Goal: Complete application form

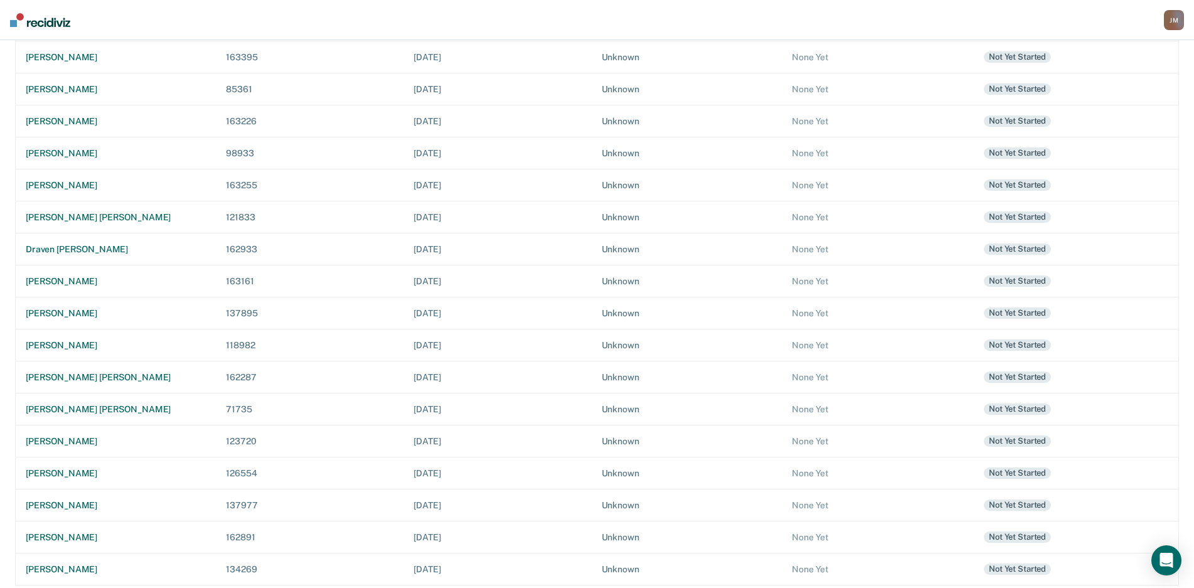
scroll to position [207, 0]
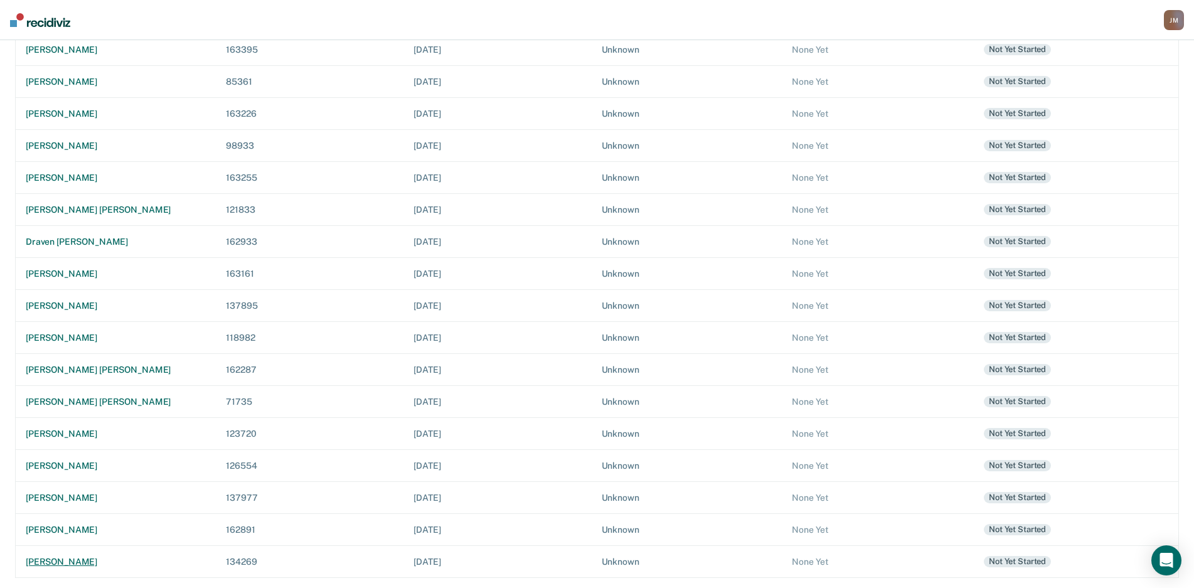
click at [75, 557] on div "[PERSON_NAME]" at bounding box center [116, 562] width 180 height 11
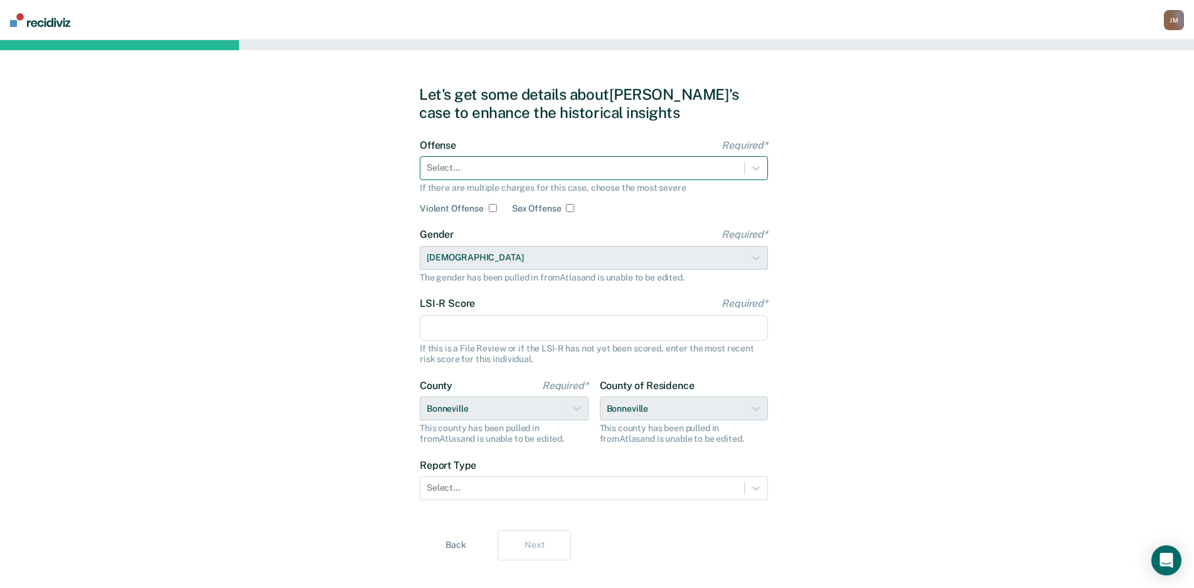
click at [574, 164] on div at bounding box center [582, 167] width 311 height 13
drag, startPoint x: 583, startPoint y: 174, endPoint x: 579, endPoint y: 179, distance: 6.7
click at [583, 174] on div at bounding box center [582, 167] width 311 height 13
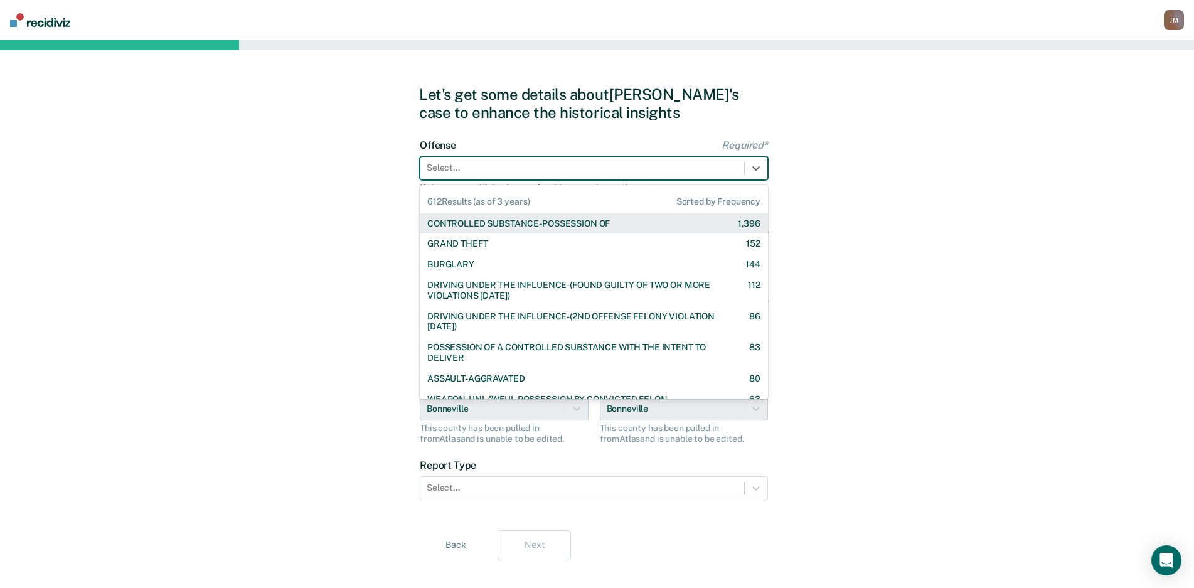
click at [560, 220] on div "CONTROLLED SUBSTANCE-POSSESSION OF" at bounding box center [518, 223] width 183 height 11
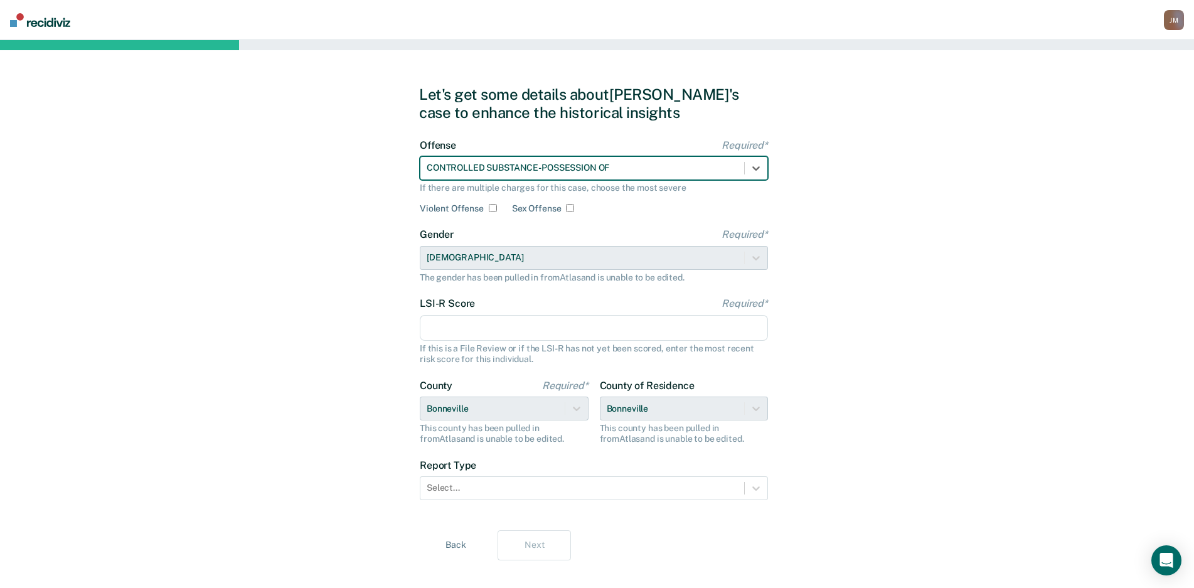
click at [505, 321] on input "LSI-R Score Required*" at bounding box center [594, 328] width 348 height 26
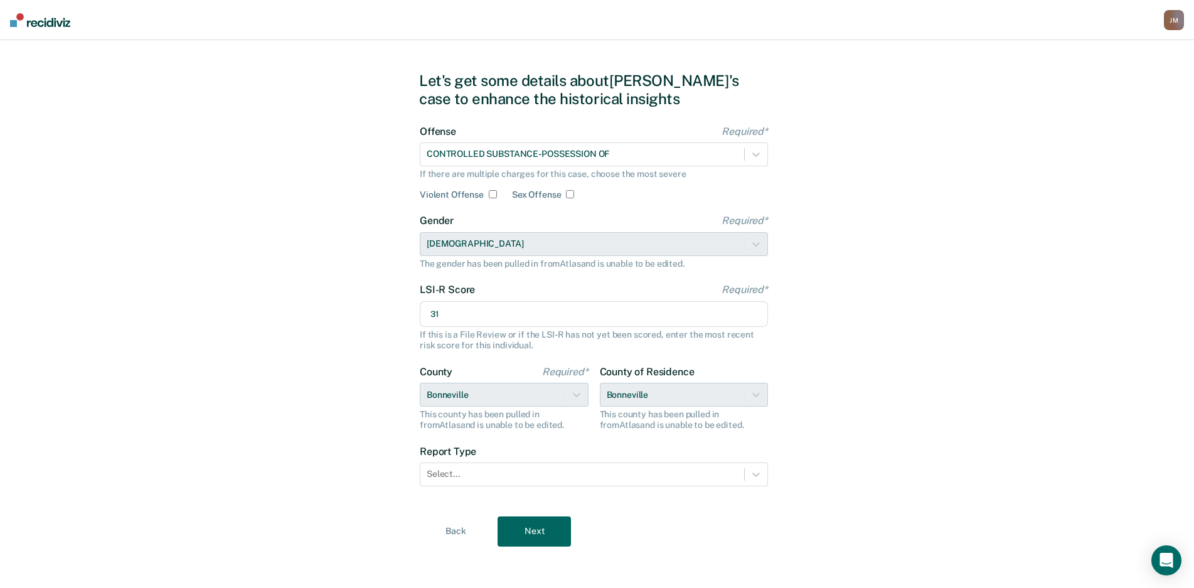
scroll to position [18, 0]
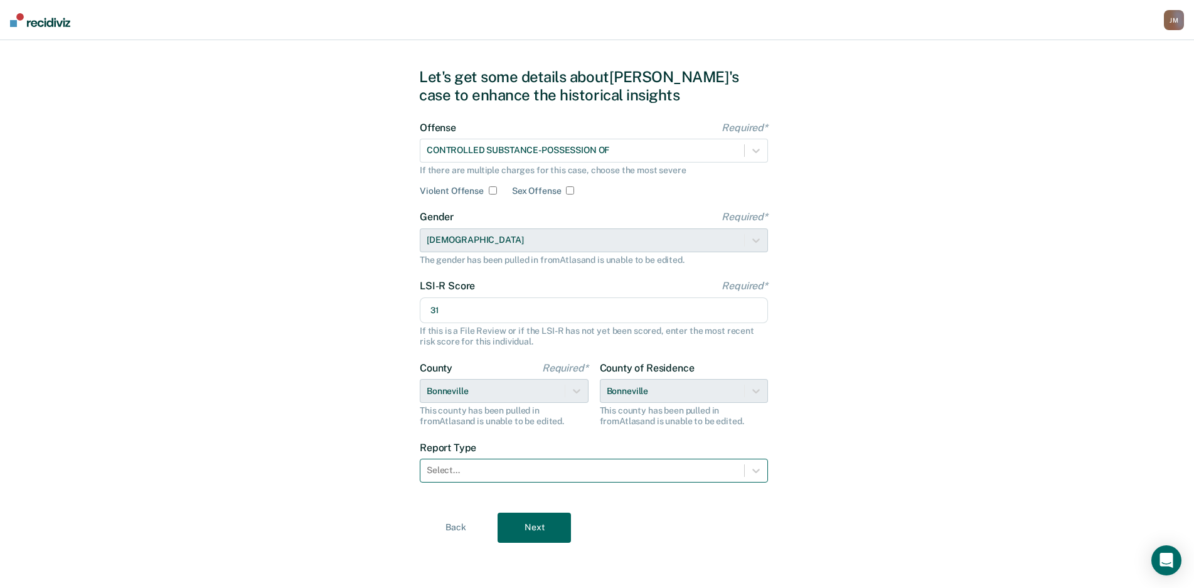
type input "31"
click at [536, 469] on div at bounding box center [582, 470] width 311 height 13
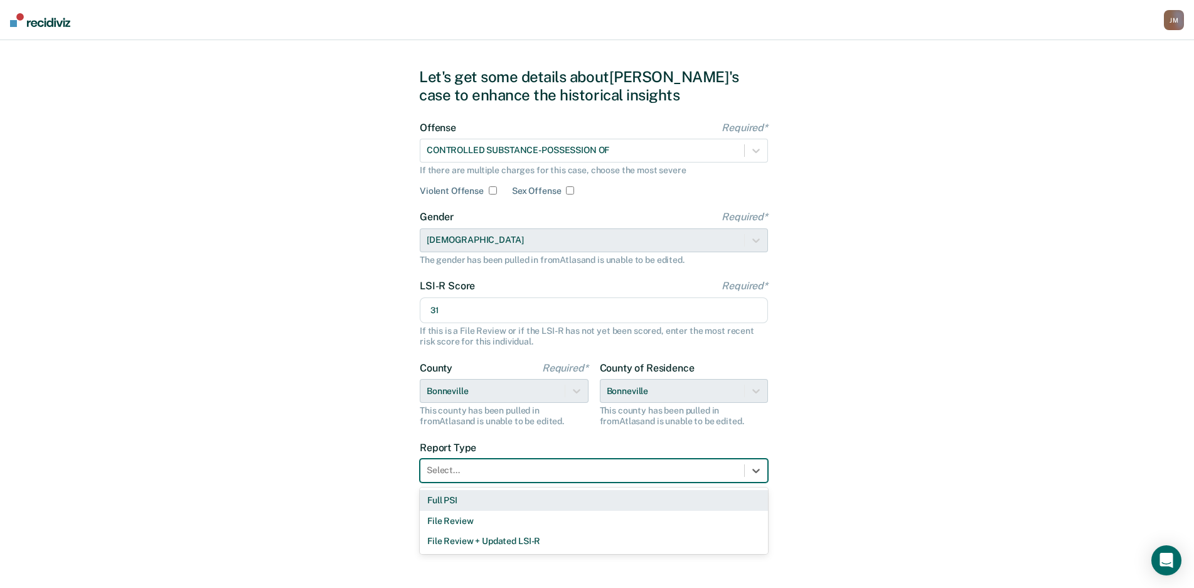
click at [496, 496] on div "Full PSI" at bounding box center [594, 500] width 348 height 21
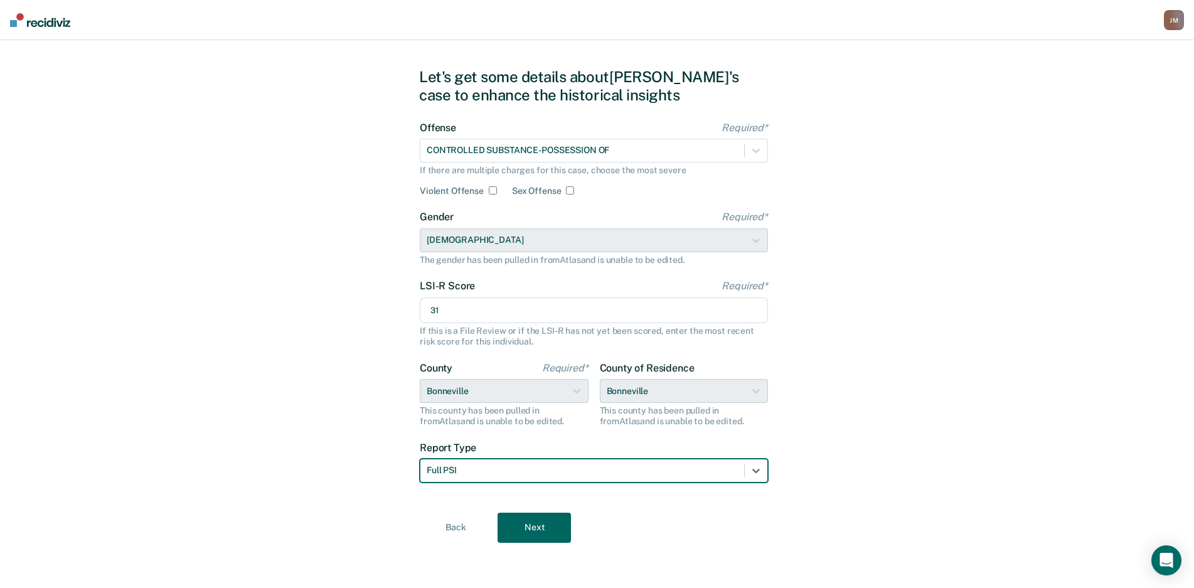
click at [535, 533] on button "Next" at bounding box center [534, 528] width 73 height 30
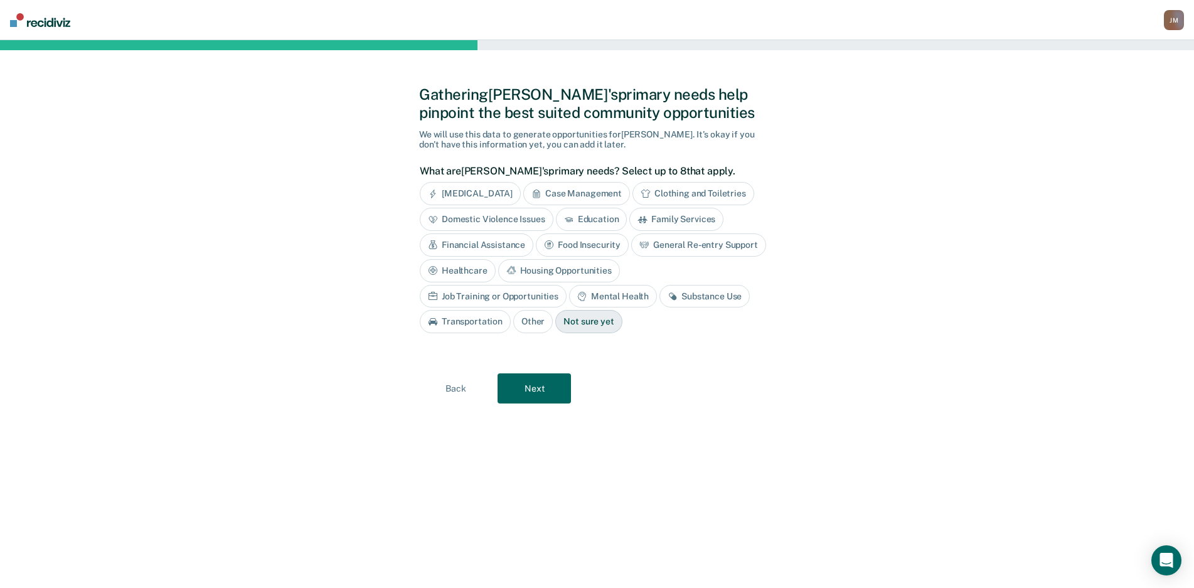
scroll to position [0, 0]
click at [536, 386] on button "Next" at bounding box center [539, 388] width 73 height 30
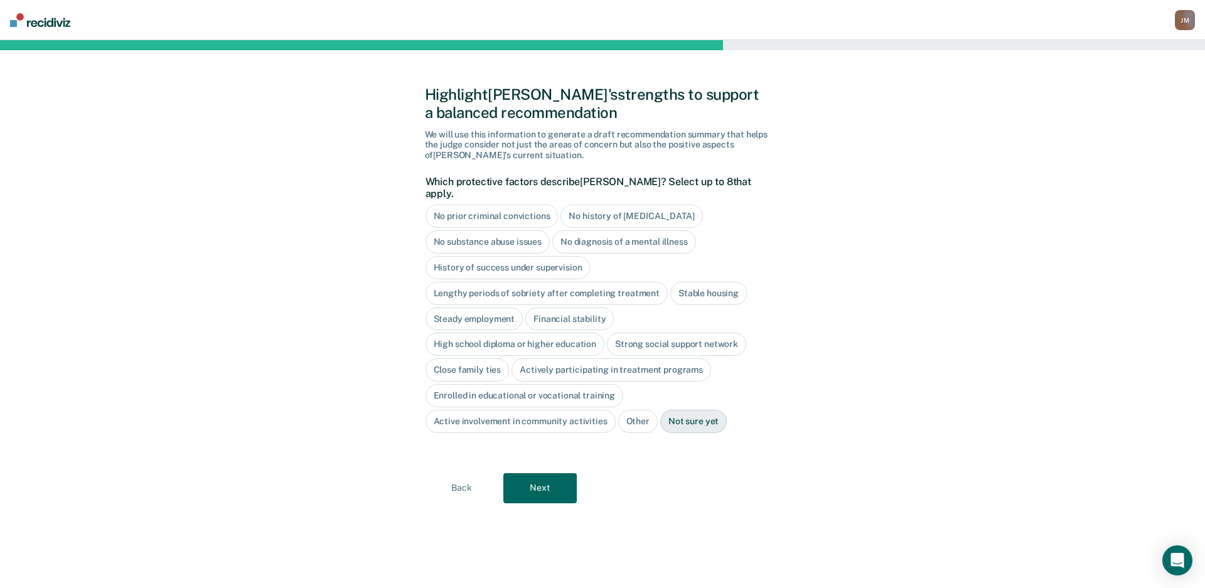
click at [552, 473] on button "Next" at bounding box center [539, 488] width 73 height 30
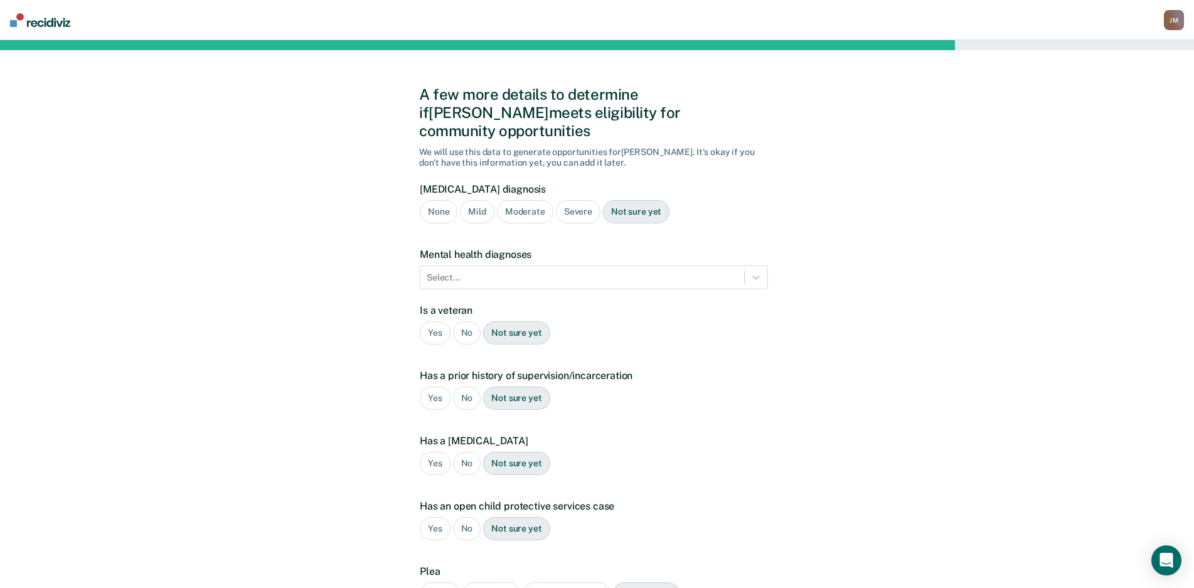
click at [574, 200] on div "Severe" at bounding box center [578, 211] width 45 height 23
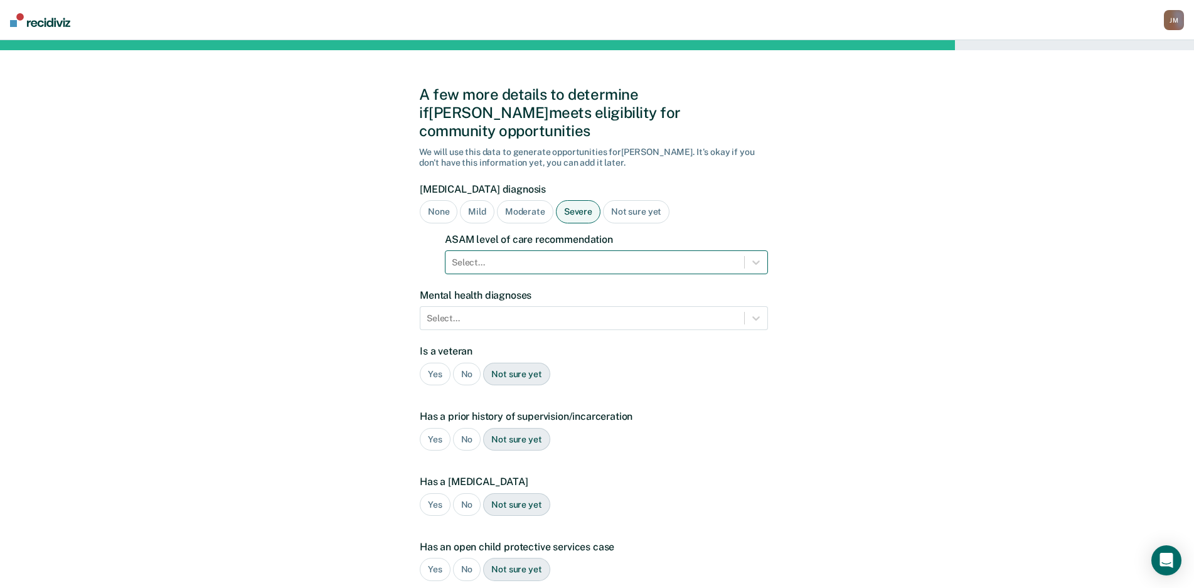
click at [557, 256] on div at bounding box center [595, 262] width 286 height 13
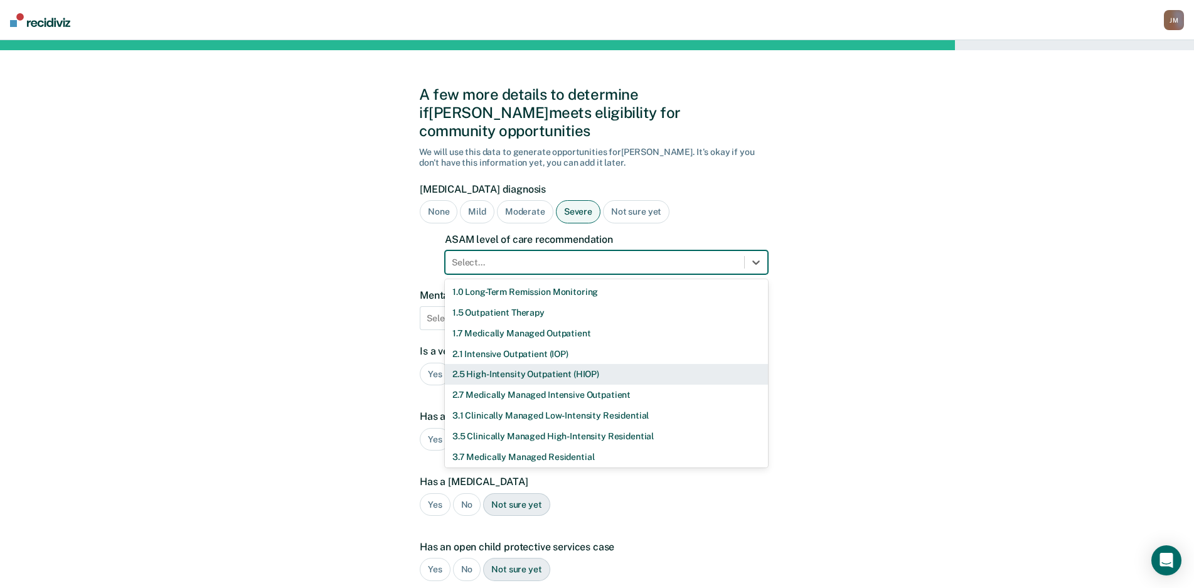
click at [543, 364] on div "2.5 High-Intensity Outpatient (HIOP)" at bounding box center [606, 374] width 323 height 21
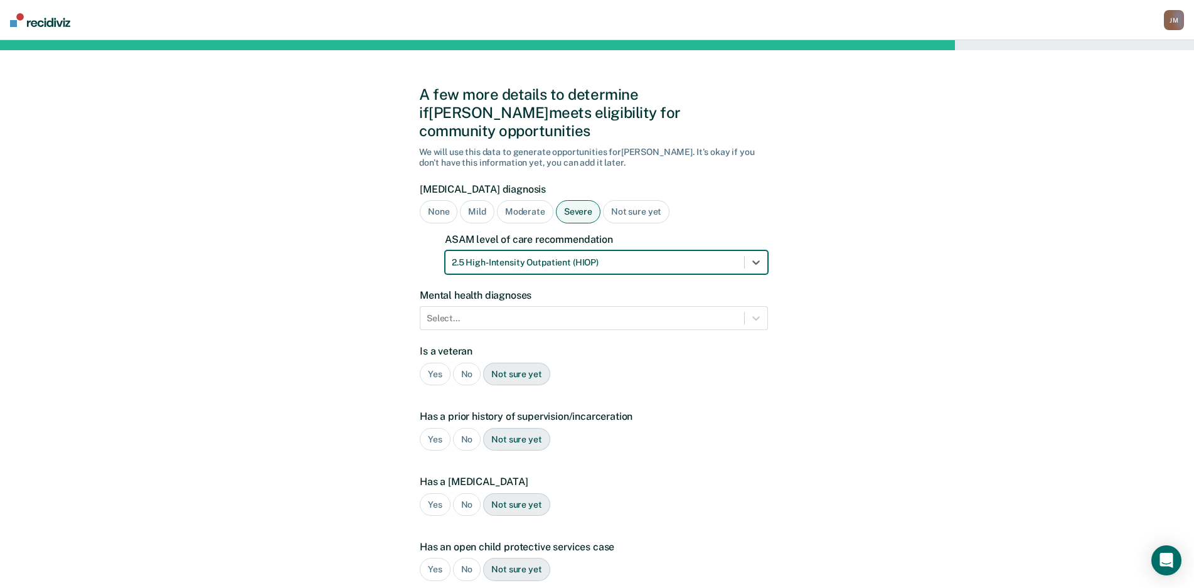
click at [546, 256] on div at bounding box center [595, 262] width 286 height 13
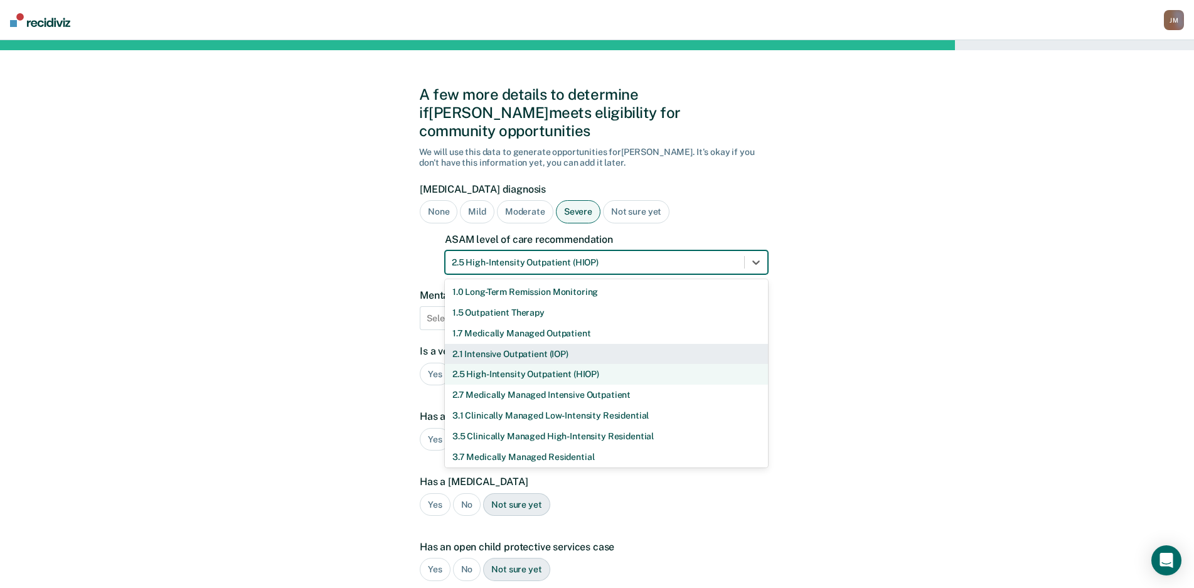
click at [507, 344] on div "2.1 Intensive Outpatient (IOP)" at bounding box center [606, 354] width 323 height 21
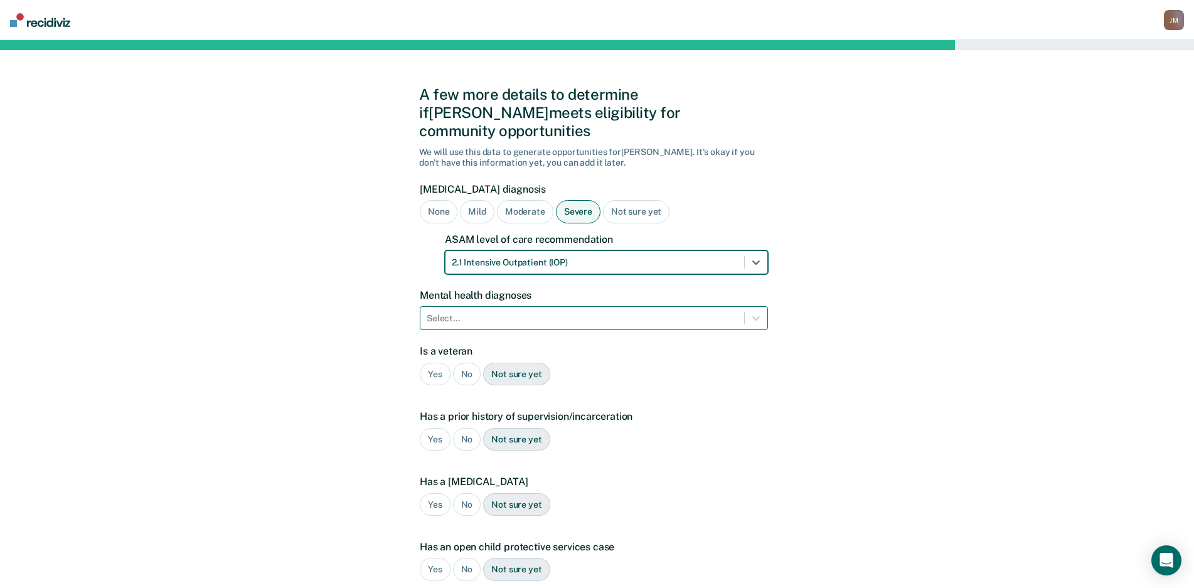
click at [507, 312] on div at bounding box center [582, 318] width 311 height 13
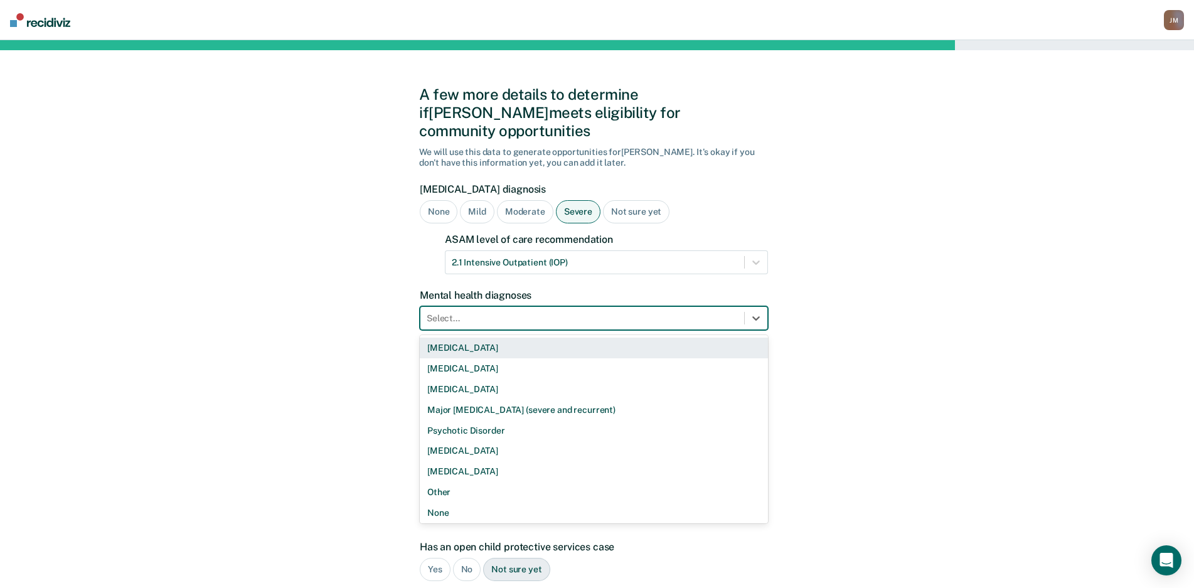
click at [932, 318] on div "A few more details to determine if [PERSON_NAME] meets eligibility for communit…" at bounding box center [597, 401] width 1194 height 722
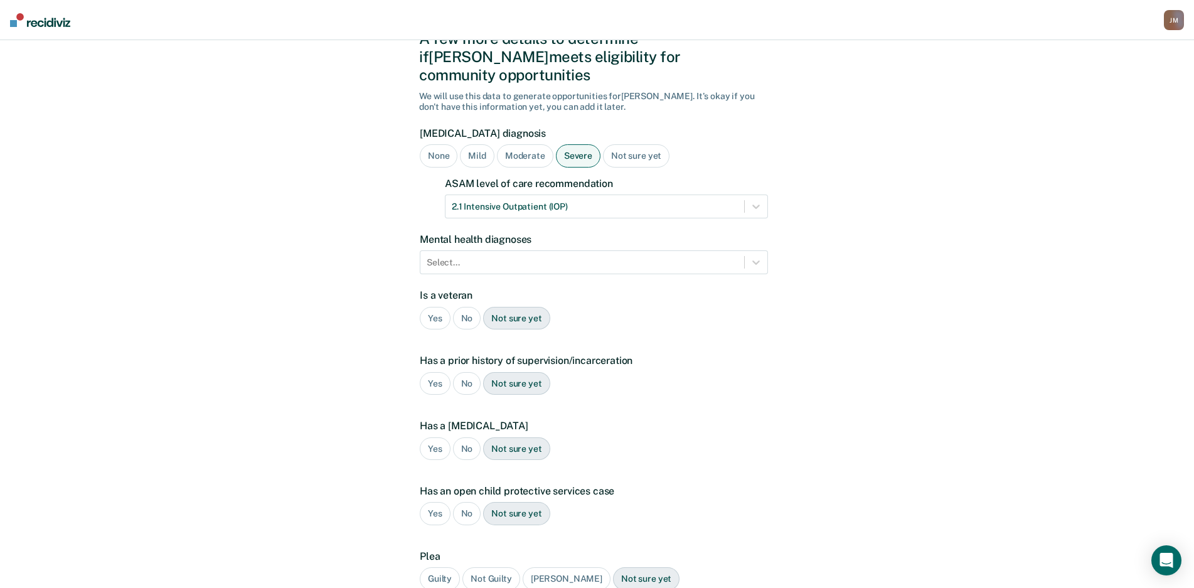
scroll to position [156, 0]
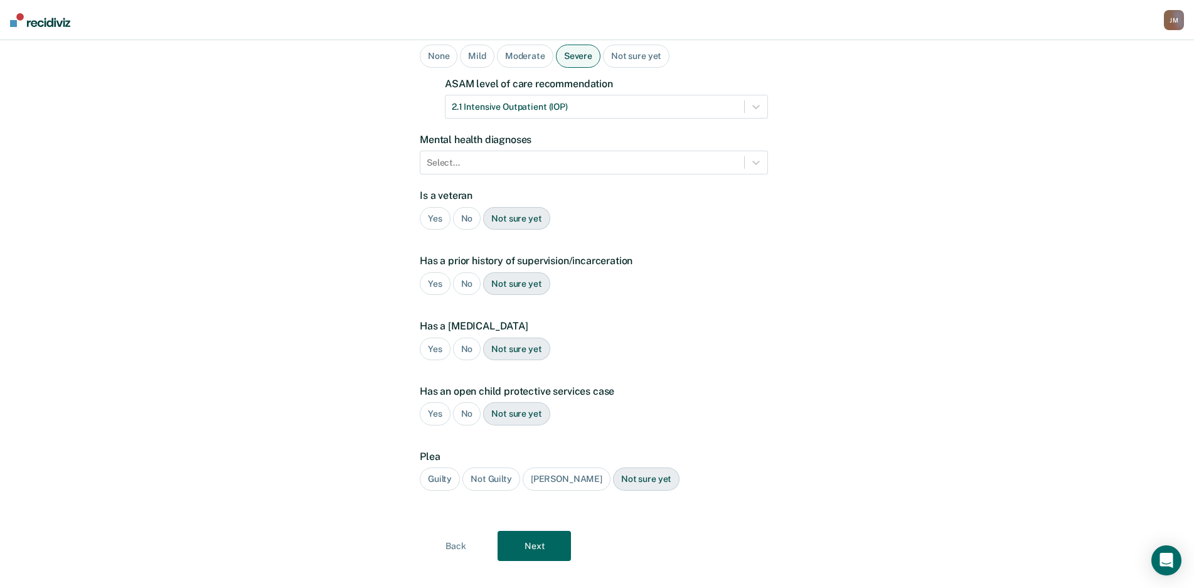
click at [547, 531] on button "Next" at bounding box center [534, 546] width 73 height 30
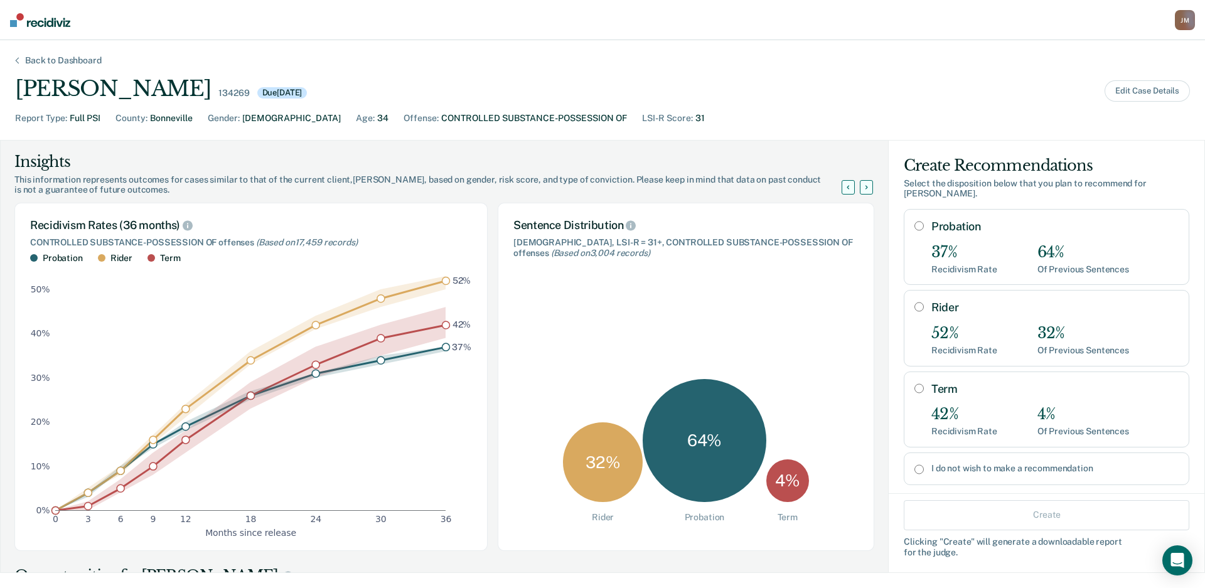
click at [1056, 243] on div "64%" at bounding box center [1083, 252] width 92 height 18
radio input "true"
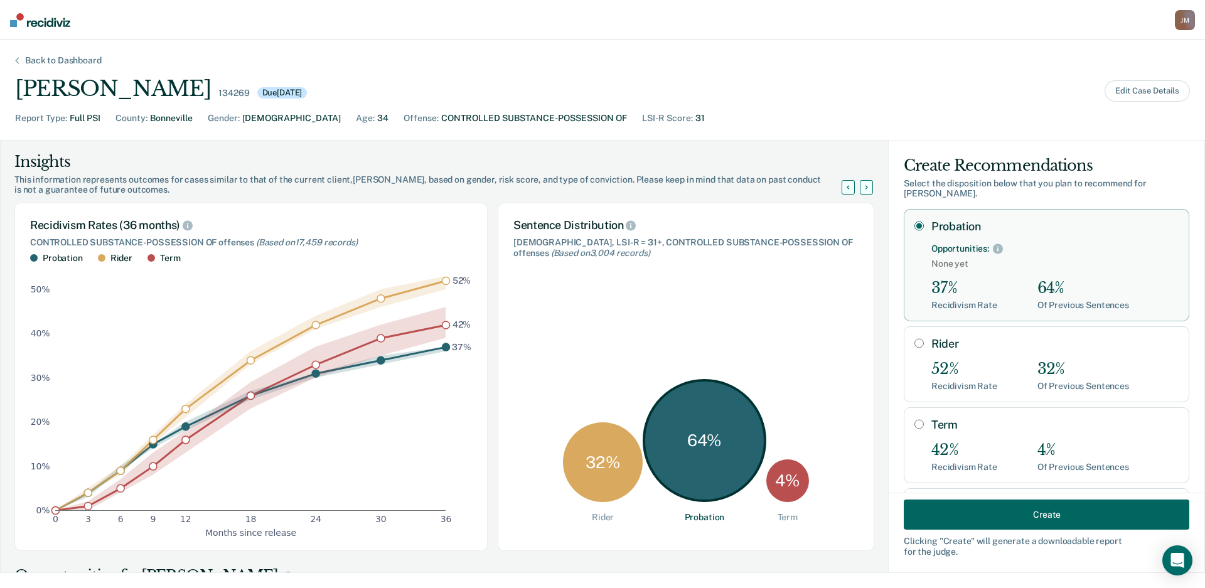
click at [1011, 524] on button "Create" at bounding box center [1047, 515] width 286 height 30
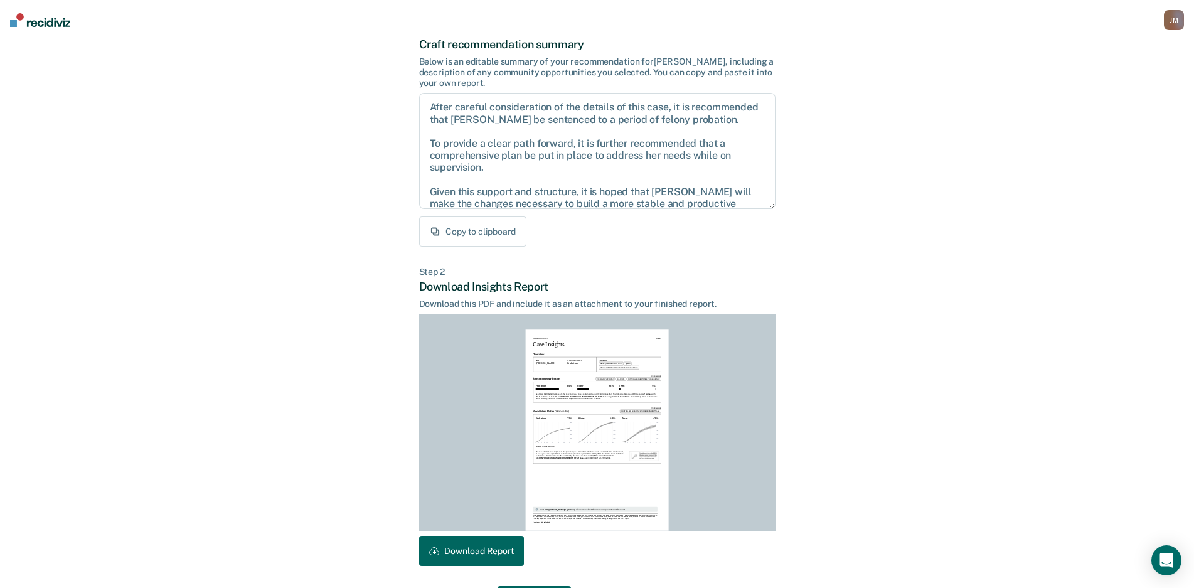
scroll to position [127, 0]
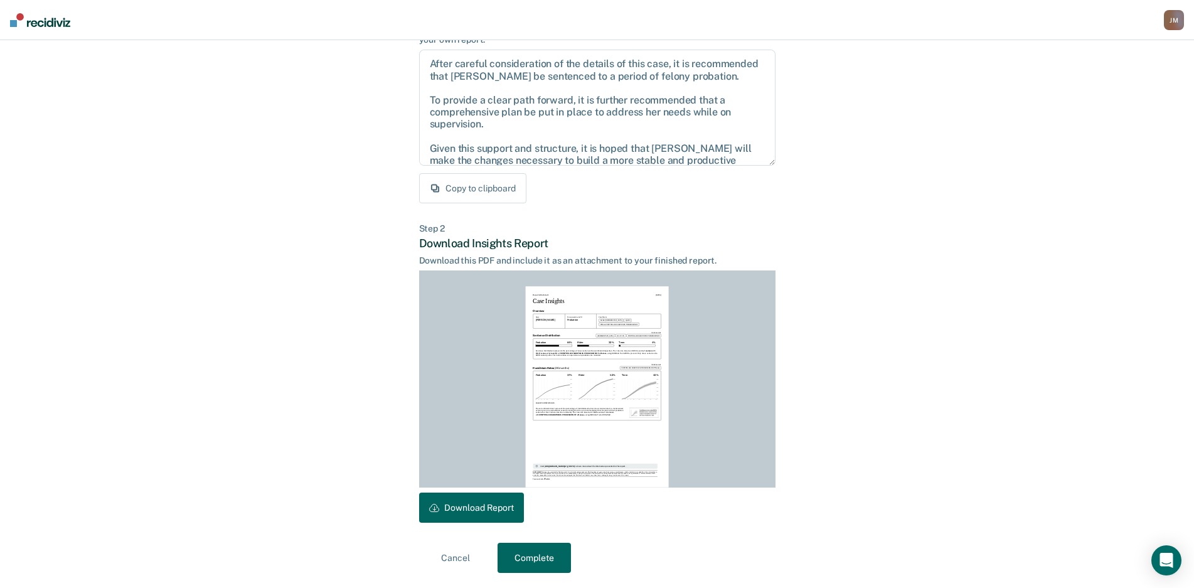
drag, startPoint x: 500, startPoint y: 508, endPoint x: 1123, endPoint y: 232, distance: 682.4
click at [500, 508] on button "Download Report" at bounding box center [471, 508] width 105 height 30
click at [547, 548] on button "Complete" at bounding box center [534, 558] width 73 height 30
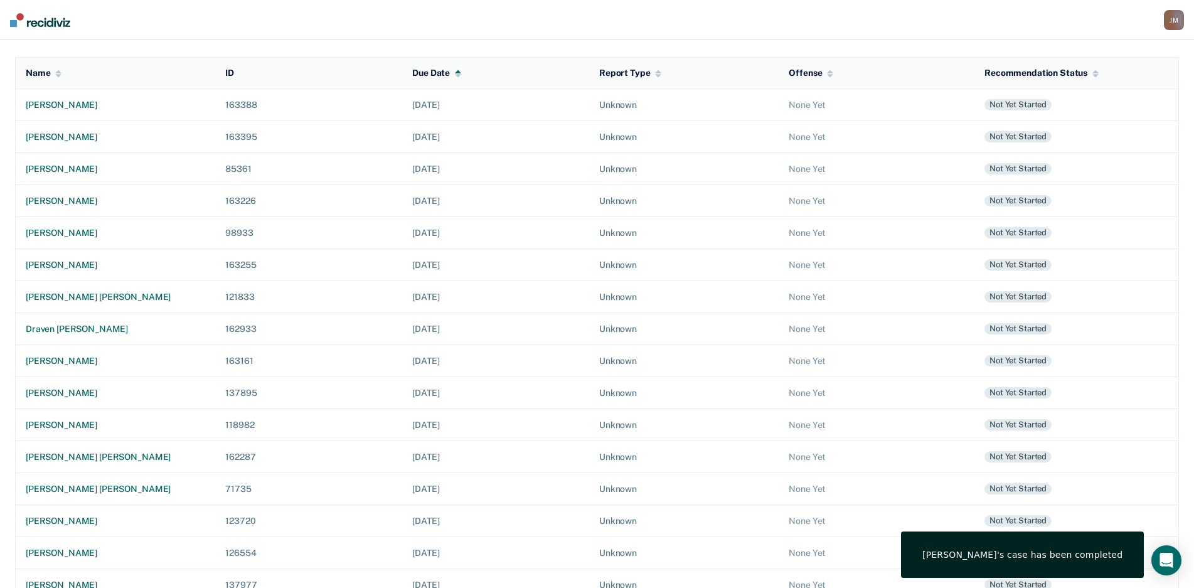
scroll to position [217, 0]
